Goal: Task Accomplishment & Management: Complete application form

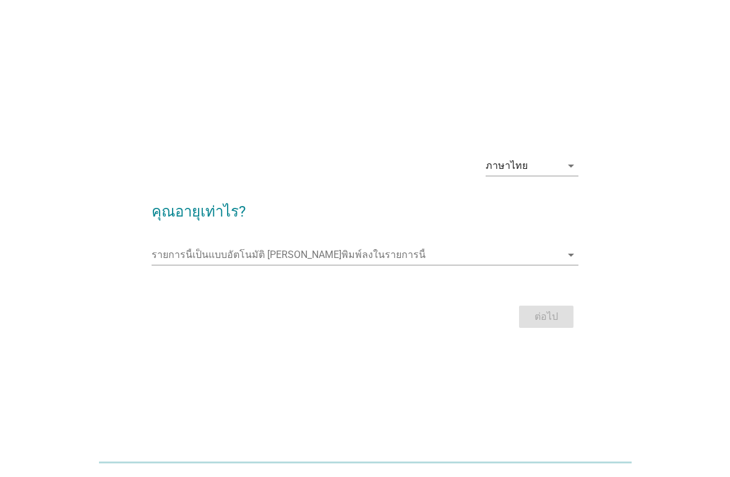
click at [182, 265] on input "รายการนี้เป็นแบบอัตโนมัติ คุณสามารถพิมพ์ลงในรายการนี้" at bounding box center [357, 255] width 410 height 20
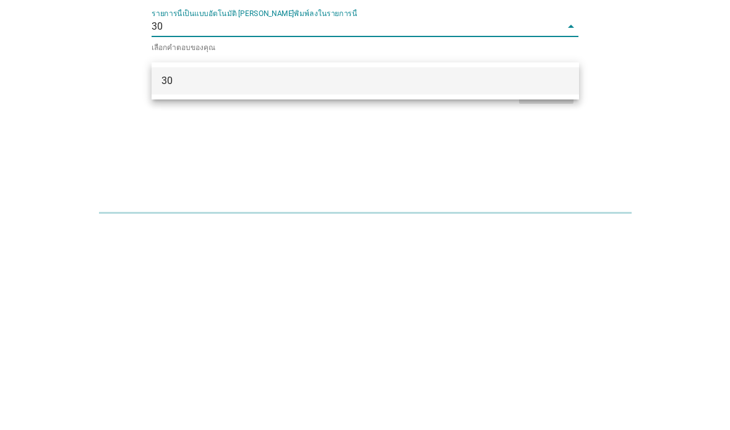
type input "30"
click at [677, 111] on div "ภาษาไทย arrow_drop_down คุณอายุเท่าไร? รายการนี้เป็นแบบอัตโนมัติ [PERSON_NAME]พ…" at bounding box center [365, 216] width 670 height 210
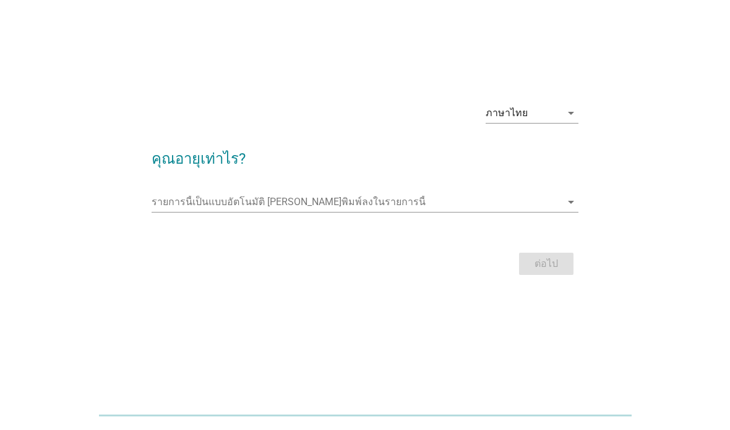
click at [169, 192] on input "รายการนี้เป็นแบบอัตโนมัติ คุณสามารถพิมพ์ลงในรายการนี้" at bounding box center [357, 202] width 410 height 20
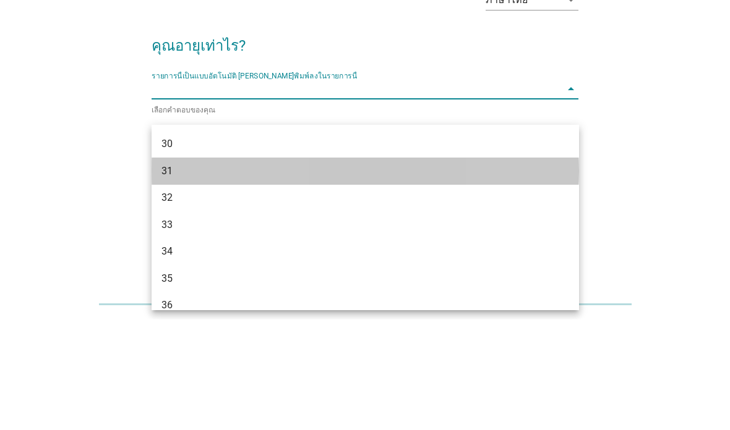
scroll to position [317, 0]
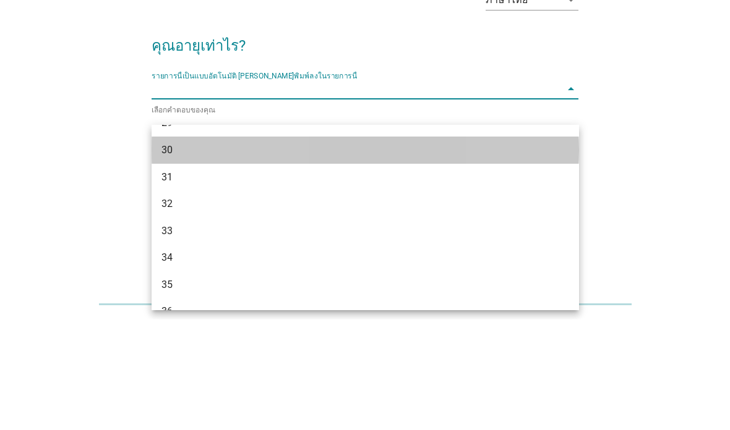
click at [173, 254] on div "30" at bounding box center [348, 261] width 374 height 15
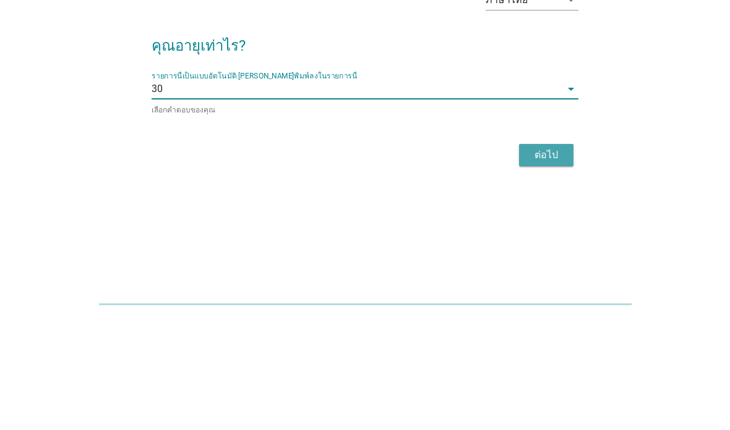
click at [547, 259] on div "ต่อไป" at bounding box center [546, 266] width 35 height 15
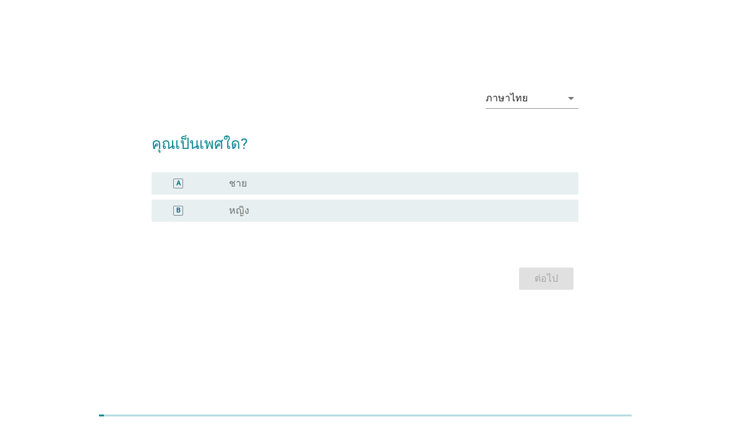
scroll to position [0, 0]
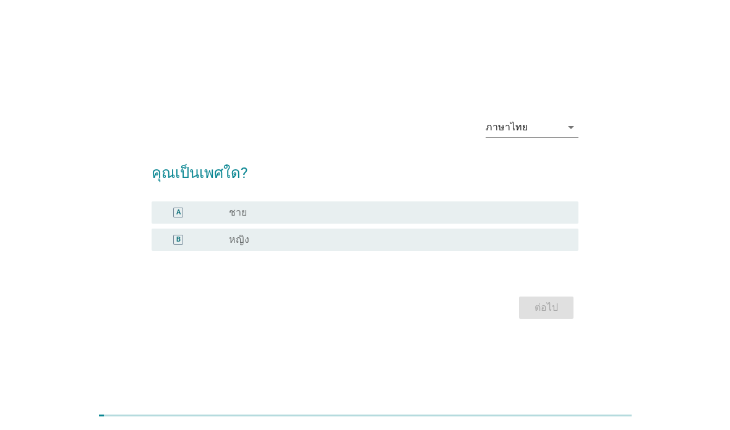
click at [177, 218] on div "A" at bounding box center [178, 213] width 4 height 11
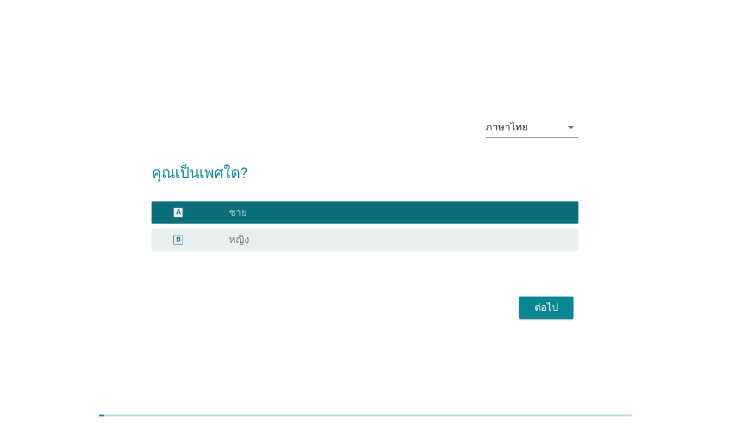
click at [562, 319] on button "ต่อไป" at bounding box center [546, 308] width 54 height 22
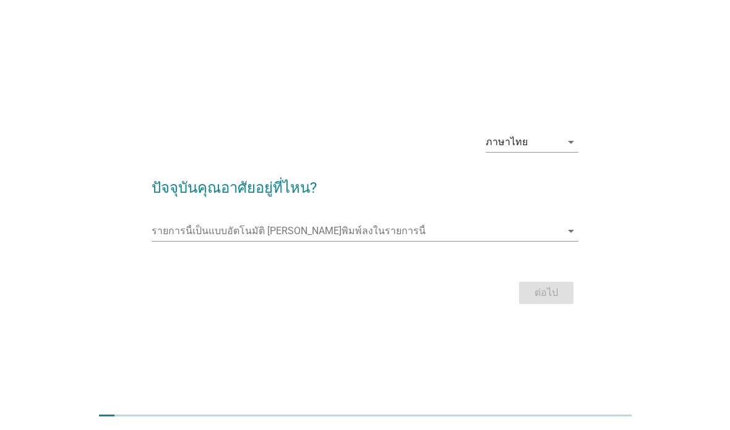
click at [173, 241] on input "รายการนี้เป็นแบบอัตโนมัติ คุณสามารถพิมพ์ลงในรายการนี้" at bounding box center [357, 231] width 410 height 20
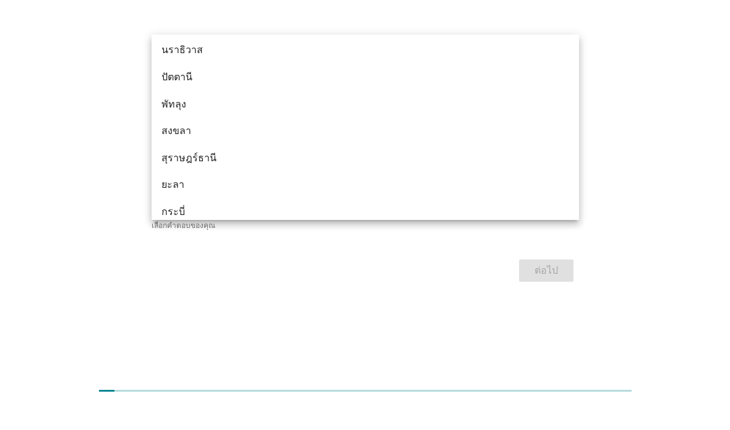
scroll to position [1756, 0]
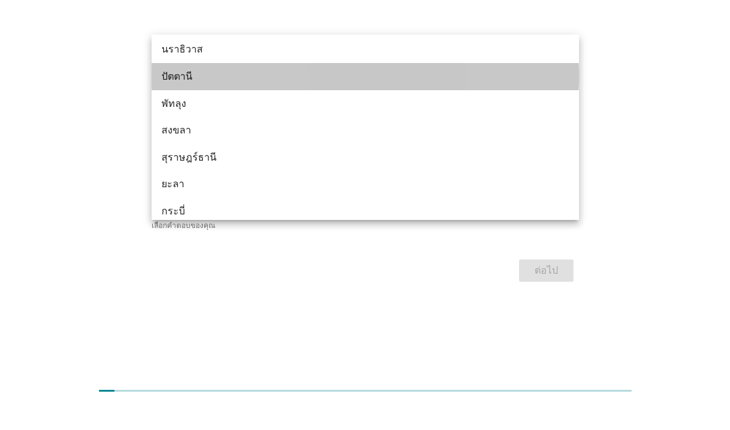
click at [171, 94] on div "ปัตตานี" at bounding box center [348, 101] width 374 height 15
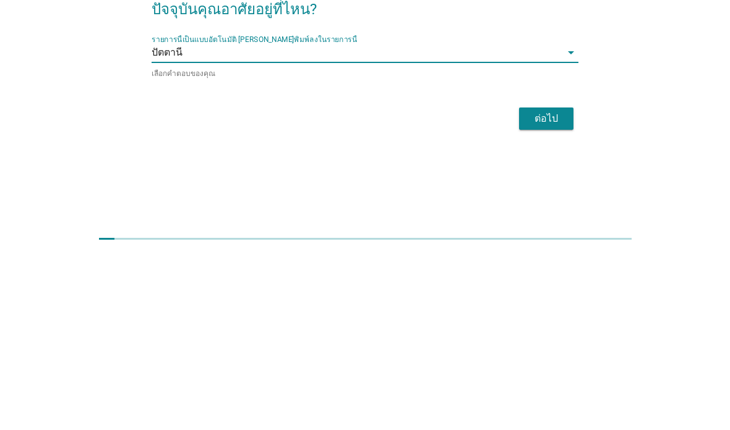
click at [561, 284] on button "ต่อไป" at bounding box center [546, 295] width 54 height 22
